Goal: Information Seeking & Learning: Learn about a topic

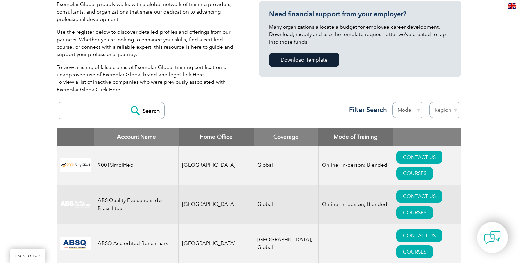
scroll to position [167, 0]
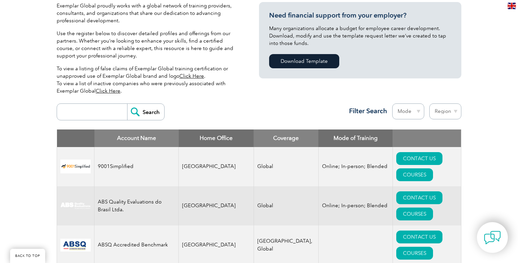
click at [457, 111] on select "Region Australia Bahrain Bangladesh Brazil Canada Colombia Dominican Republic E…" at bounding box center [446, 111] width 32 height 16
select select "Australia"
click at [430, 103] on select "Region Australia Bahrain Bangladesh Brazil Canada Colombia Dominican Republic E…" at bounding box center [446, 111] width 32 height 16
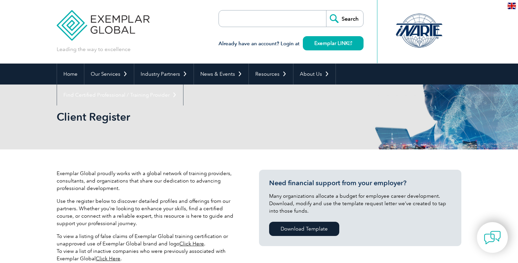
select select "Australia"
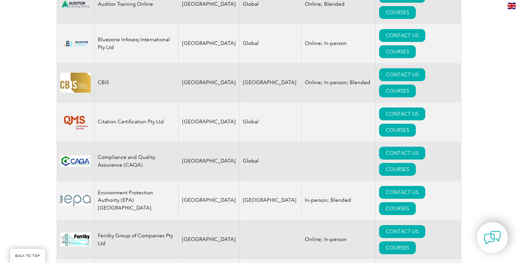
scroll to position [378, 0]
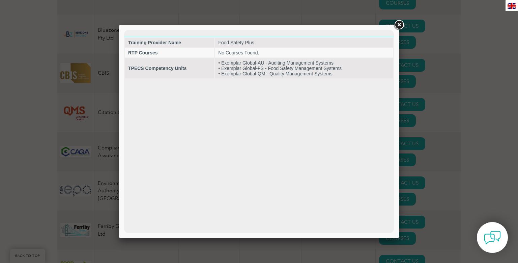
scroll to position [0, 0]
click at [400, 26] on link at bounding box center [399, 25] width 12 height 12
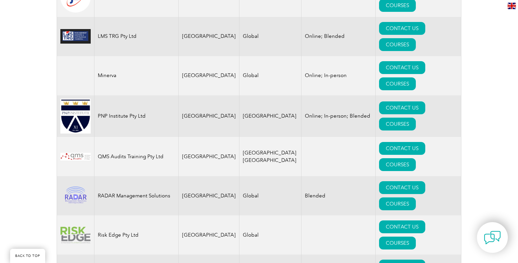
scroll to position [806, 0]
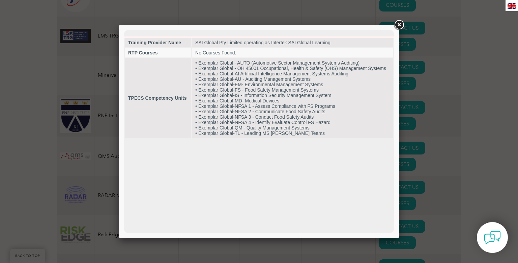
scroll to position [0, 0]
click at [399, 24] on link at bounding box center [399, 25] width 12 height 12
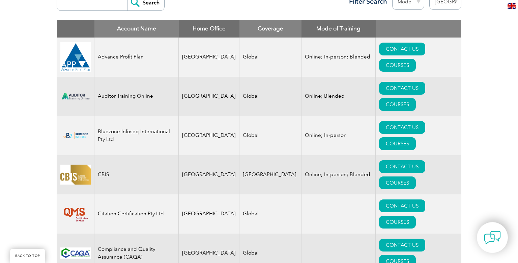
scroll to position [256, 0]
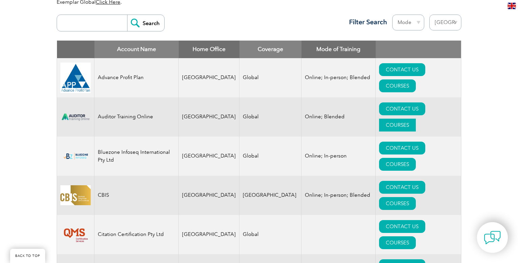
click at [416, 118] on link "COURSES" at bounding box center [397, 124] width 37 height 13
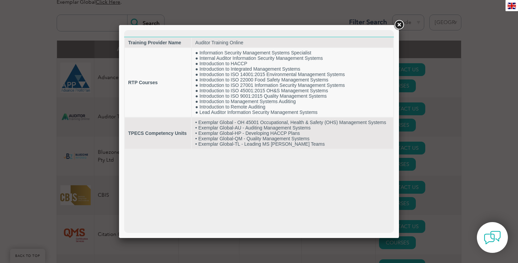
scroll to position [0, 0]
click at [399, 24] on link at bounding box center [399, 25] width 12 height 12
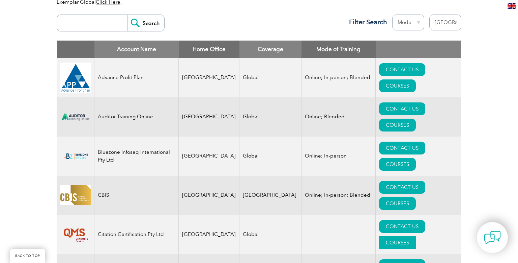
click at [416, 236] on link "COURSES" at bounding box center [397, 242] width 37 height 13
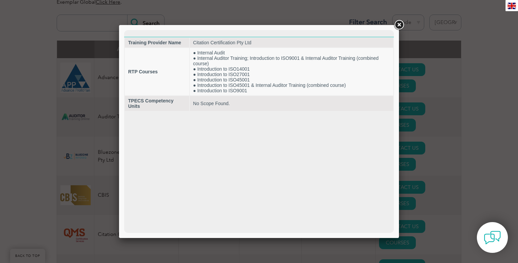
click at [400, 25] on link at bounding box center [399, 25] width 12 height 12
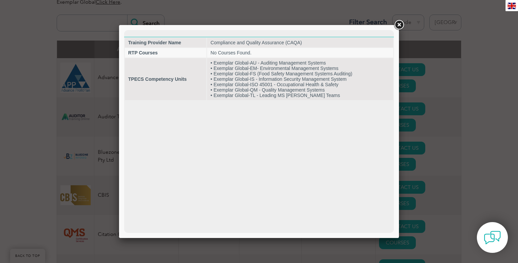
click at [400, 24] on link at bounding box center [399, 25] width 12 height 12
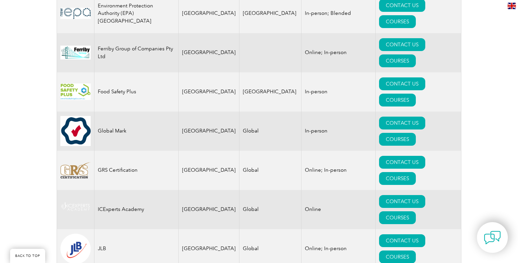
scroll to position [563, 0]
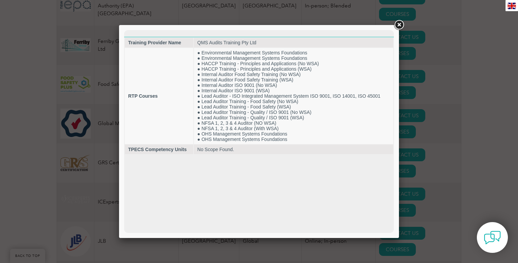
scroll to position [0, 0]
click at [399, 25] on link at bounding box center [399, 25] width 12 height 12
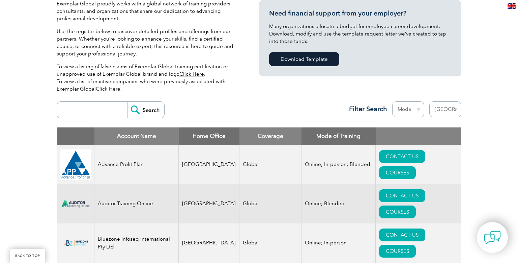
scroll to position [21, 0]
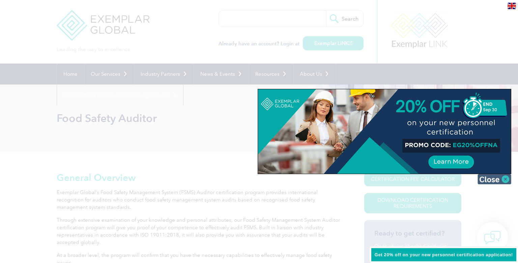
click at [505, 178] on img at bounding box center [495, 179] width 34 height 10
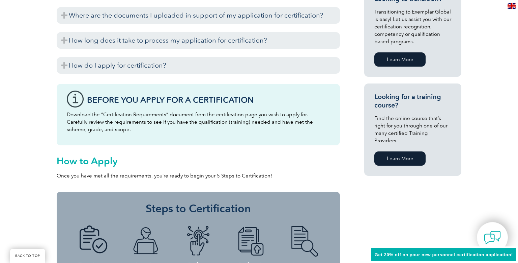
scroll to position [436, 0]
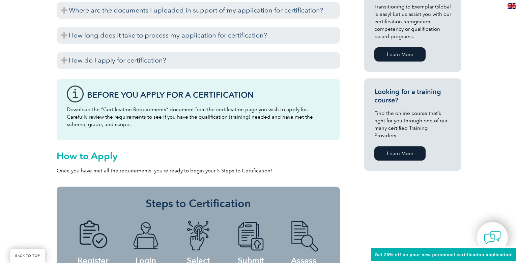
click at [397, 146] on link "Learn More" at bounding box center [400, 153] width 51 height 14
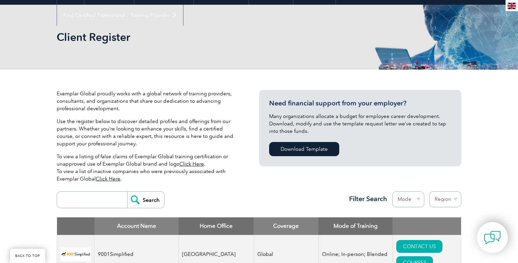
scroll to position [166, 0]
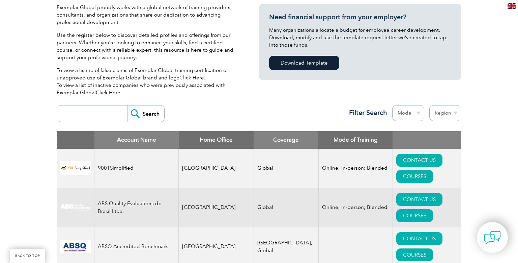
click at [77, 114] on input "search" at bounding box center [93, 113] width 67 height 16
type input "food safety"
click at [127, 105] on input "Search" at bounding box center [145, 113] width 37 height 16
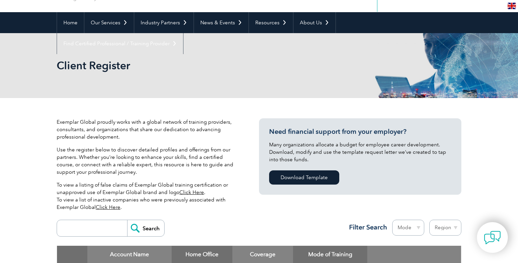
scroll to position [152, 0]
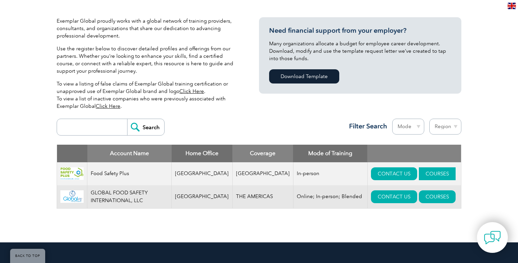
click at [419, 171] on link "COURSES" at bounding box center [437, 173] width 37 height 13
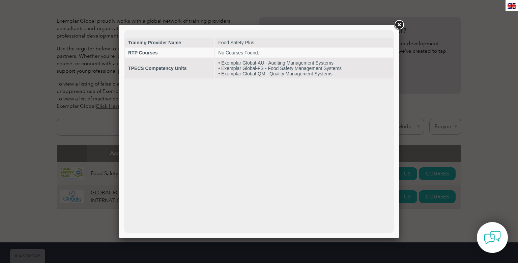
scroll to position [0, 0]
click at [399, 25] on link at bounding box center [399, 25] width 12 height 12
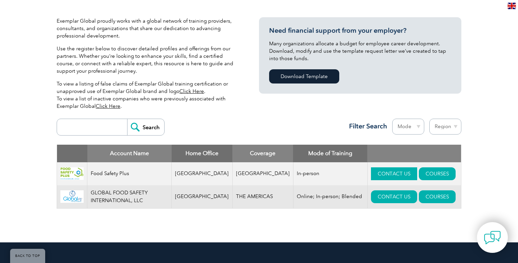
click at [379, 174] on link "CONTACT US" at bounding box center [394, 173] width 46 height 13
click at [374, 195] on link "CONTACT US" at bounding box center [394, 196] width 46 height 13
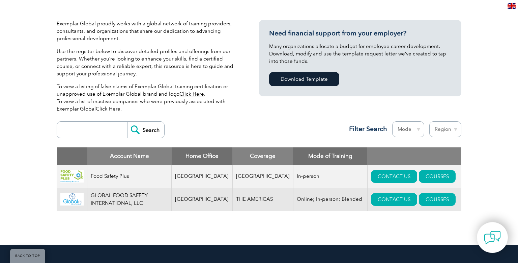
scroll to position [149, 0]
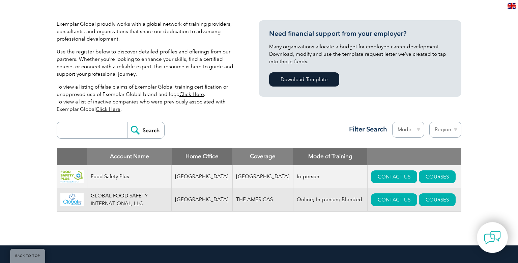
click at [113, 110] on link "Click Here" at bounding box center [108, 109] width 25 height 6
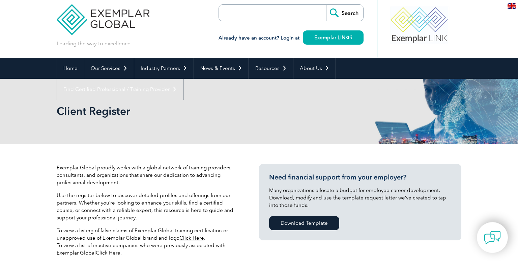
scroll to position [0, 0]
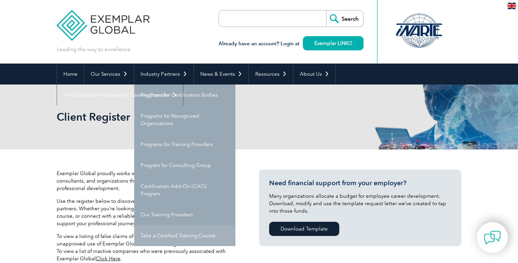
click at [167, 236] on link "Take a Certified Training Course" at bounding box center [184, 235] width 101 height 21
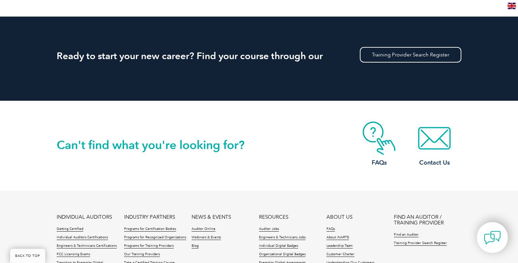
scroll to position [630, 0]
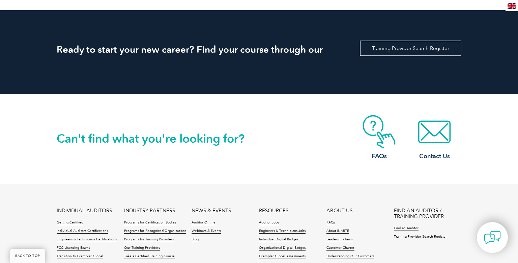
click at [408, 49] on link "Training Provider Search Register" at bounding box center [411, 48] width 102 height 16
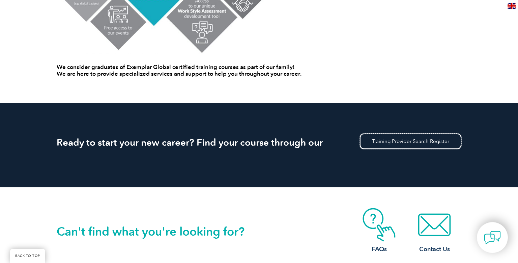
scroll to position [549, 0]
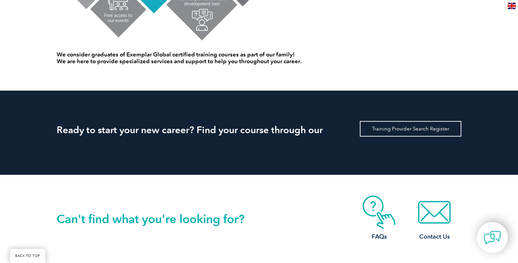
click at [406, 129] on link "Training Provider Search Register" at bounding box center [411, 129] width 102 height 16
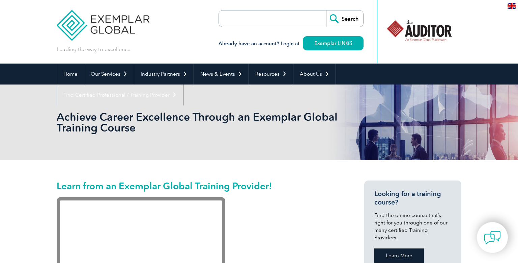
click at [399, 248] on link "Learn More" at bounding box center [400, 255] width 50 height 14
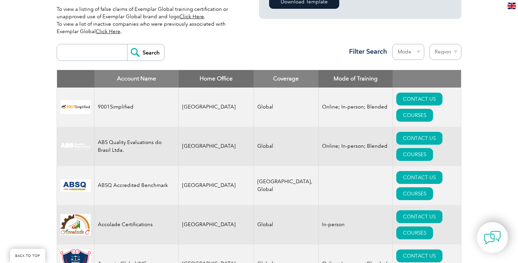
scroll to position [228, 0]
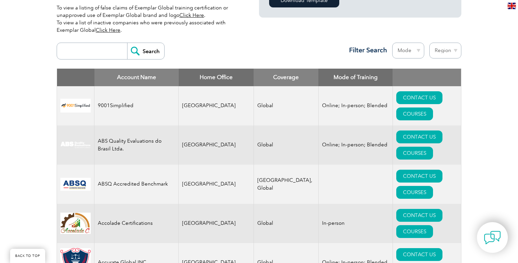
click at [456, 50] on select "Region [GEOGRAPHIC_DATA] [GEOGRAPHIC_DATA] [GEOGRAPHIC_DATA] [GEOGRAPHIC_DATA] …" at bounding box center [446, 51] width 32 height 16
select select "[GEOGRAPHIC_DATA]"
click at [430, 43] on select "Region [GEOGRAPHIC_DATA] [GEOGRAPHIC_DATA] [GEOGRAPHIC_DATA] [GEOGRAPHIC_DATA] …" at bounding box center [446, 51] width 32 height 16
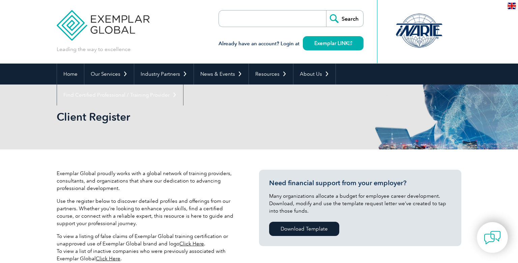
select select "[GEOGRAPHIC_DATA]"
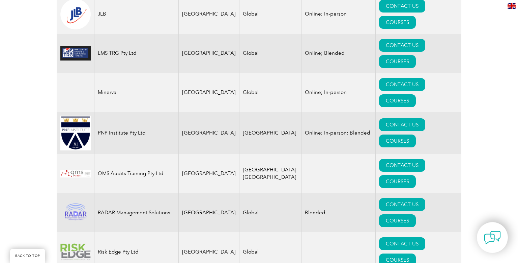
scroll to position [798, 0]
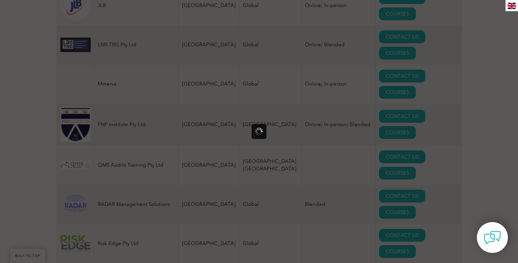
scroll to position [0, 0]
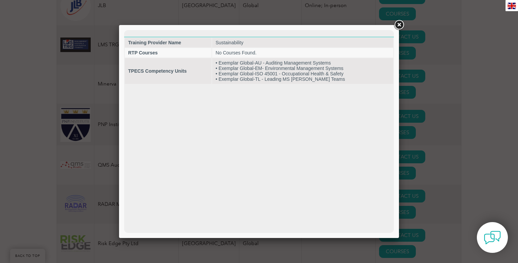
click at [402, 27] on link at bounding box center [399, 25] width 12 height 12
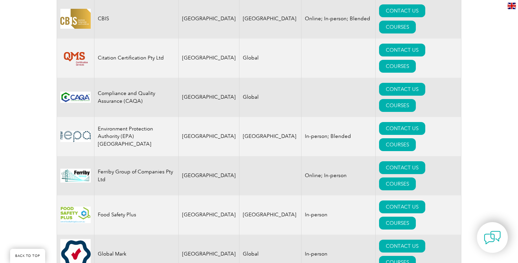
scroll to position [416, 0]
